Goal: Task Accomplishment & Management: Manage account settings

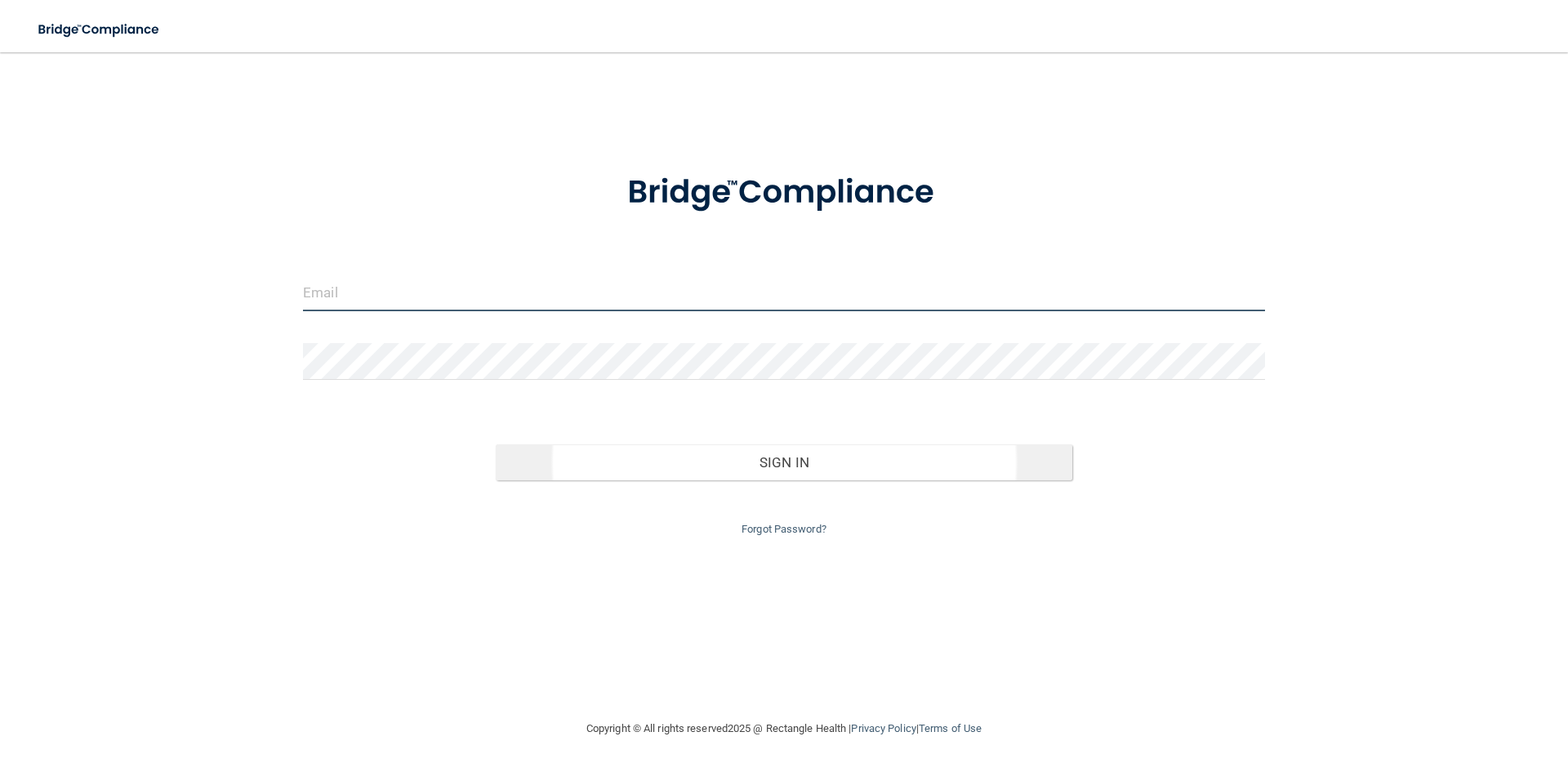
type input "[EMAIL_ADDRESS][DOMAIN_NAME]"
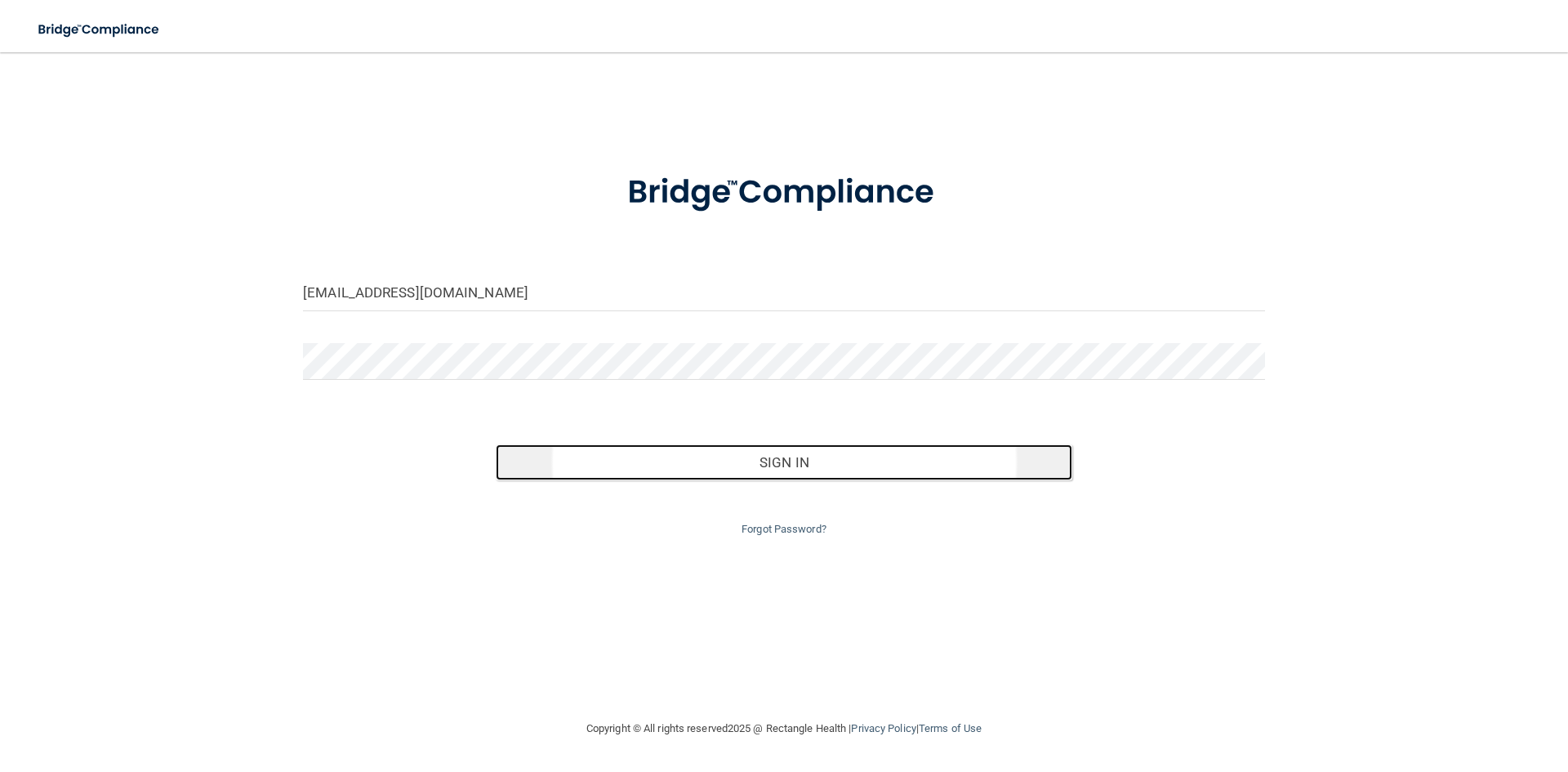
click at [713, 464] on button "Sign In" at bounding box center [784, 463] width 577 height 36
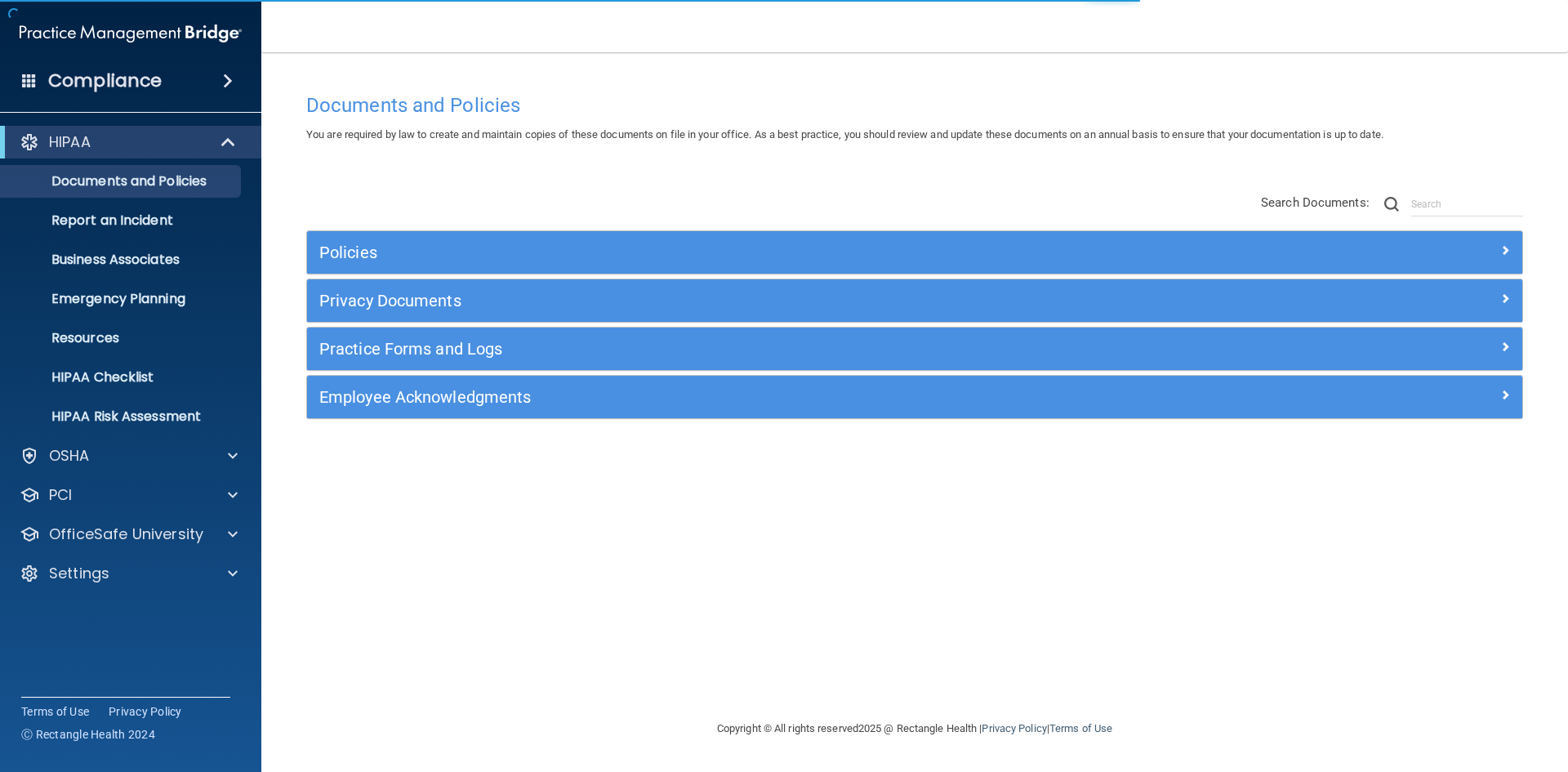
click at [223, 78] on span at bounding box center [228, 80] width 10 height 19
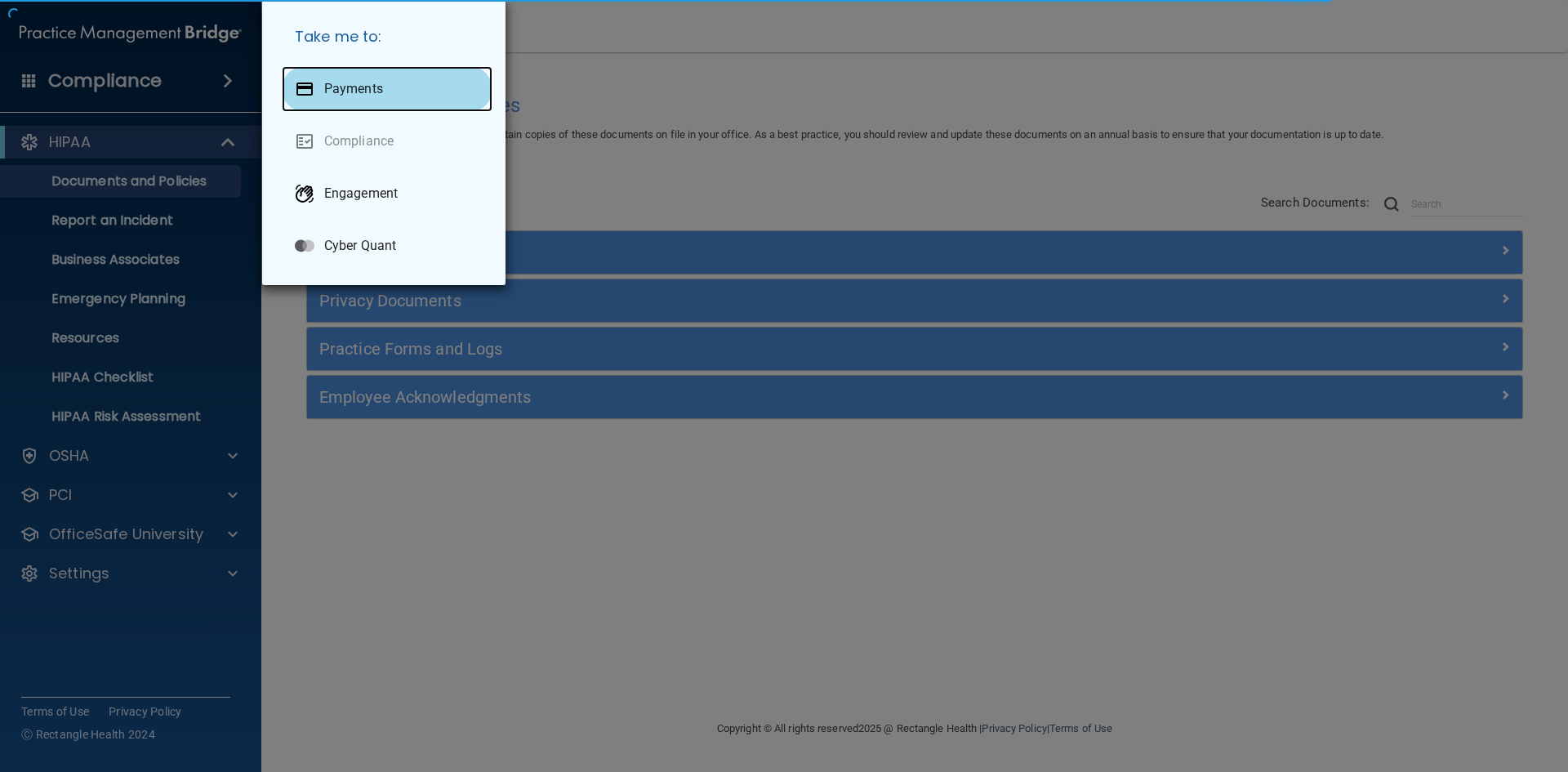
click at [358, 74] on div "Payments" at bounding box center [387, 89] width 210 height 46
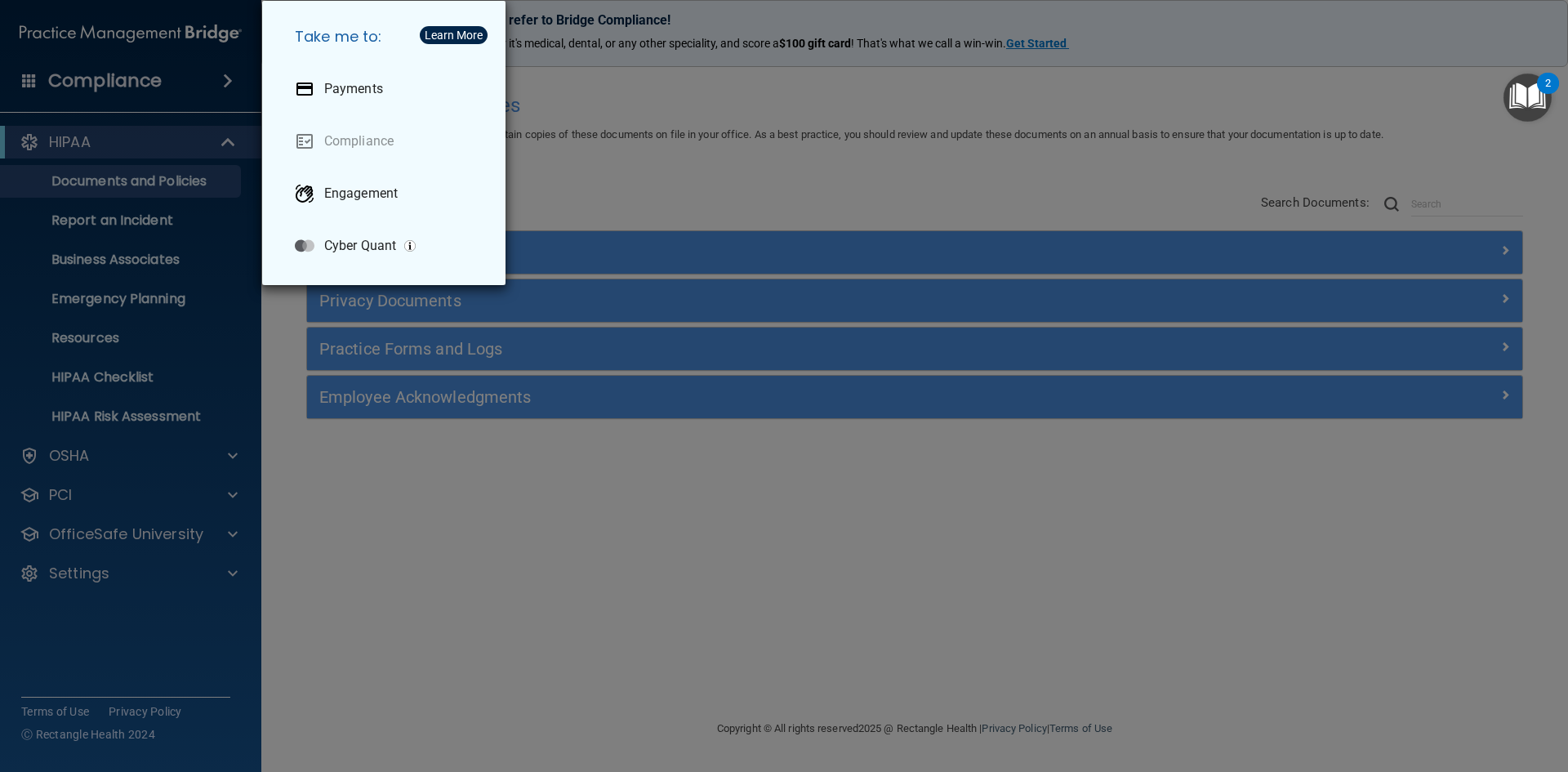
drag, startPoint x: 134, startPoint y: 322, endPoint x: 153, endPoint y: 311, distance: 22.0
click at [135, 322] on div "Take me to: Payments Compliance Engagement Cyber Quant" at bounding box center [784, 386] width 1568 height 772
